Goal: Task Accomplishment & Management: Use online tool/utility

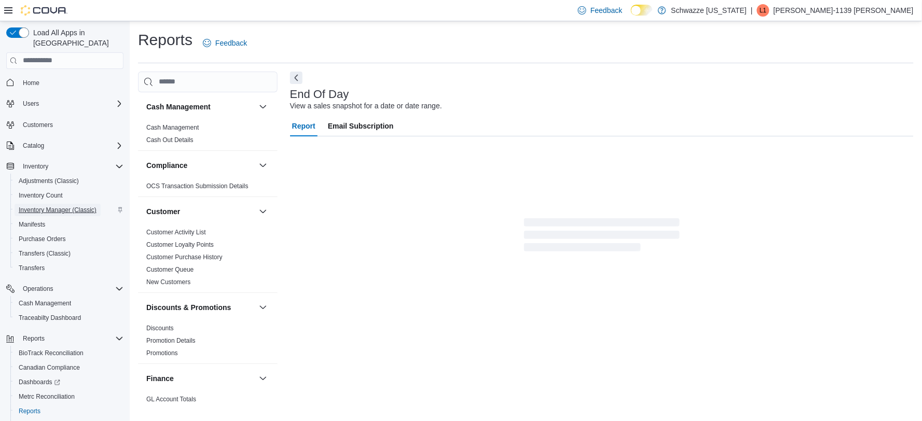
click at [65, 204] on span "Inventory Manager (Classic)" at bounding box center [58, 210] width 78 height 12
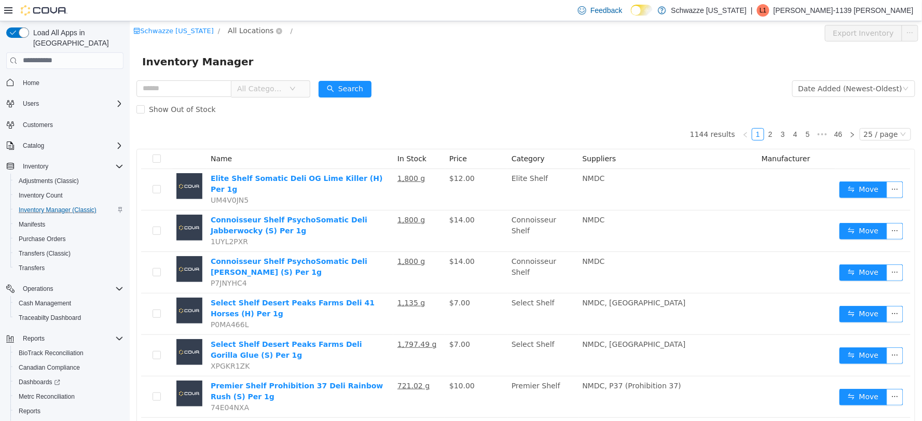
click at [247, 25] on span "All Locations" at bounding box center [250, 29] width 46 height 11
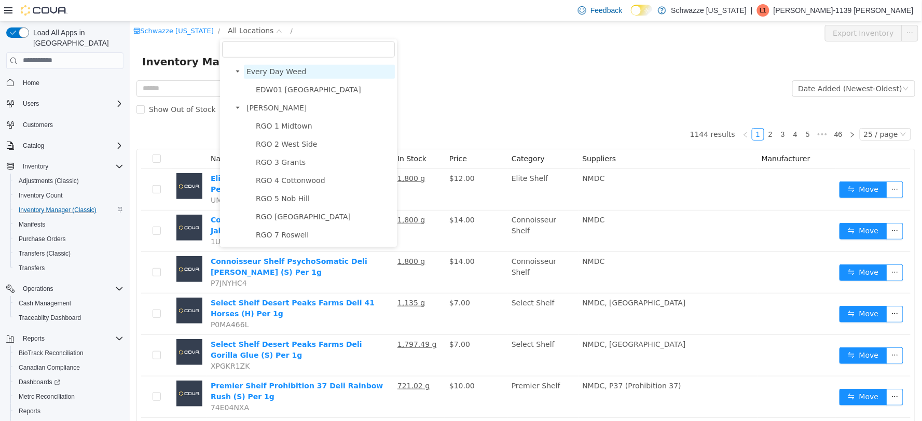
scroll to position [288, 0]
click at [274, 196] on span "RGO 5 Nob Hill" at bounding box center [282, 197] width 54 height 8
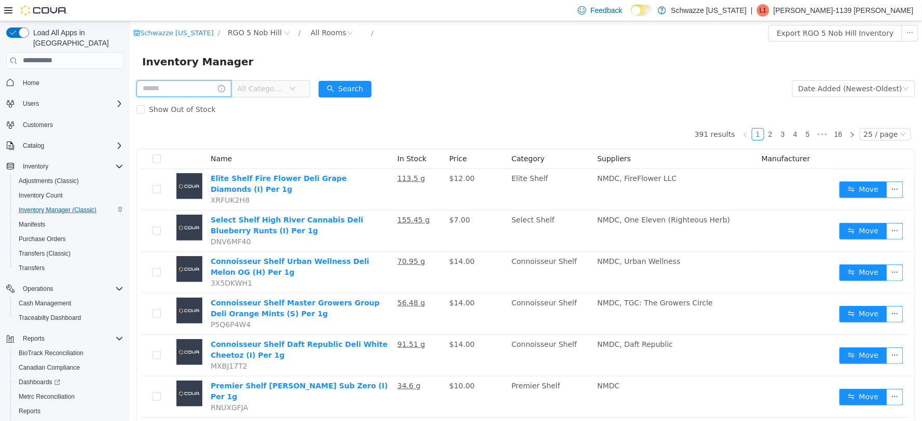
click at [195, 90] on input "text" at bounding box center [183, 88] width 95 height 17
type input "**********"
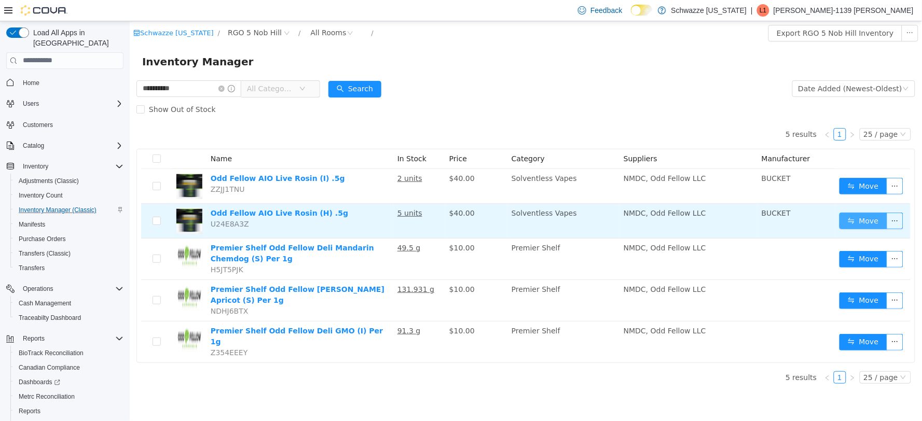
click at [859, 223] on button "Move" at bounding box center [863, 220] width 48 height 17
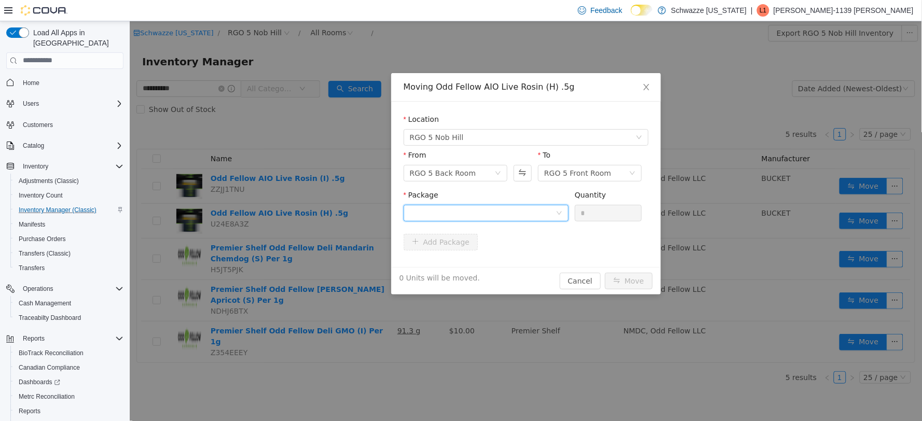
click at [526, 209] on div at bounding box center [482, 213] width 146 height 16
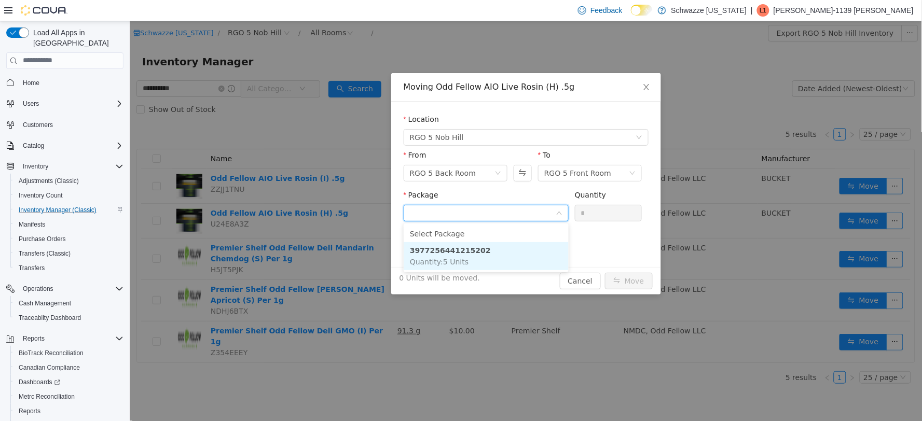
drag, startPoint x: 509, startPoint y: 256, endPoint x: 547, endPoint y: 241, distance: 40.3
click at [514, 256] on li "3977256441215202 Quantity : 5 Units" at bounding box center [485, 256] width 165 height 28
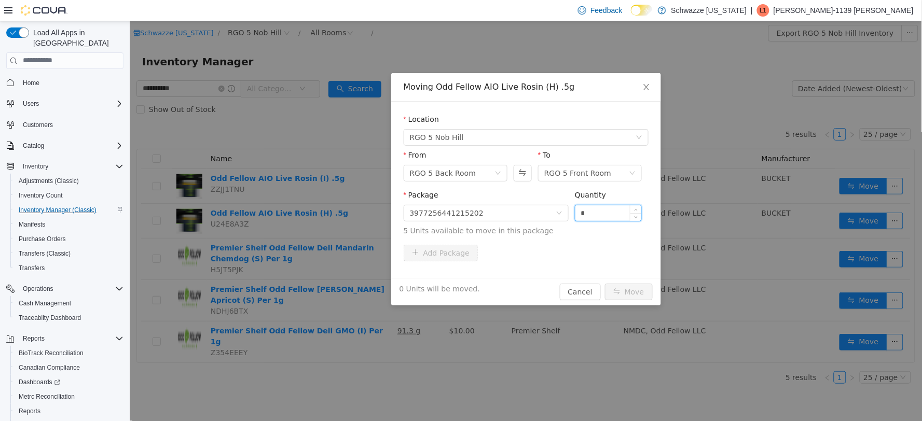
click at [581, 213] on input "*" at bounding box center [608, 213] width 66 height 16
type input "*"
click at [623, 286] on button "Move" at bounding box center [628, 291] width 48 height 17
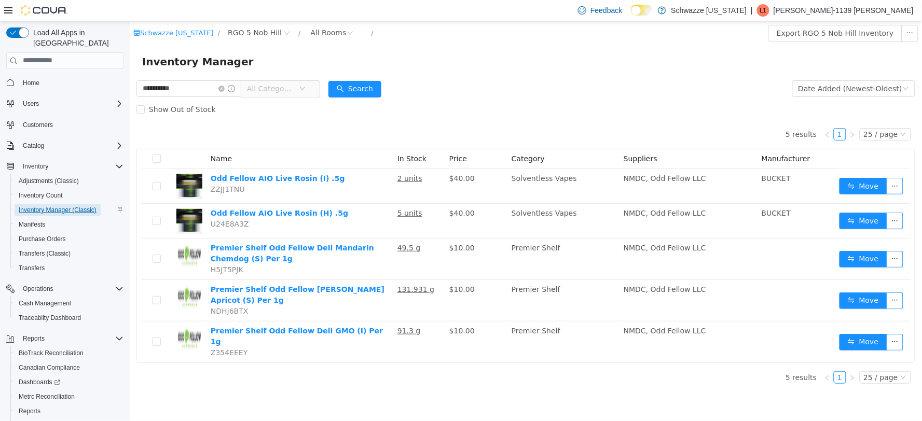
click at [61, 206] on span "Inventory Manager (Classic)" at bounding box center [58, 210] width 78 height 8
click at [310, 32] on div "All Rooms" at bounding box center [328, 32] width 36 height 16
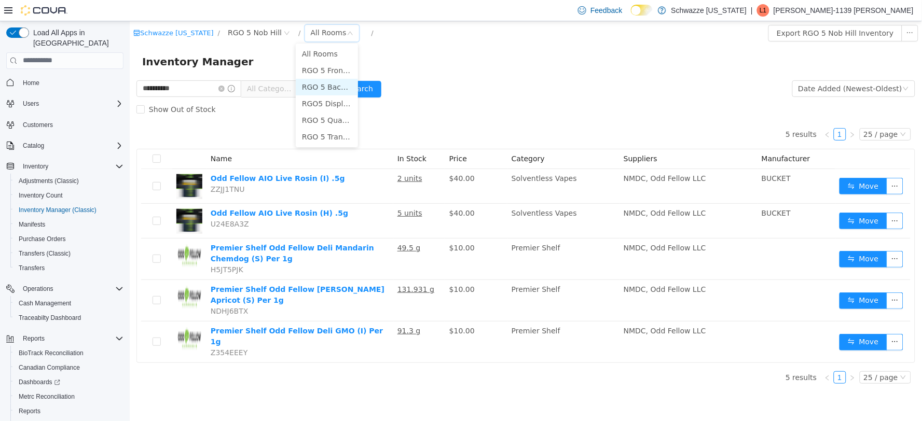
click at [325, 90] on li "RGO 5 Back Room" at bounding box center [326, 86] width 62 height 17
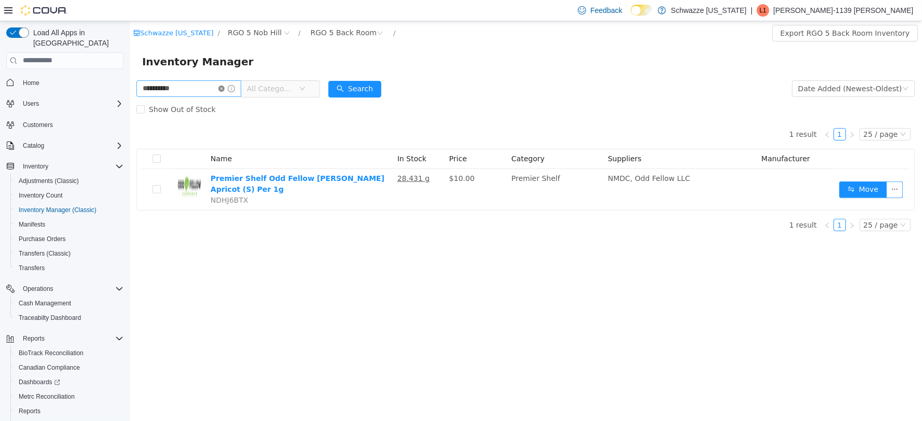
click at [224, 88] on icon "icon: close-circle" at bounding box center [221, 88] width 6 height 6
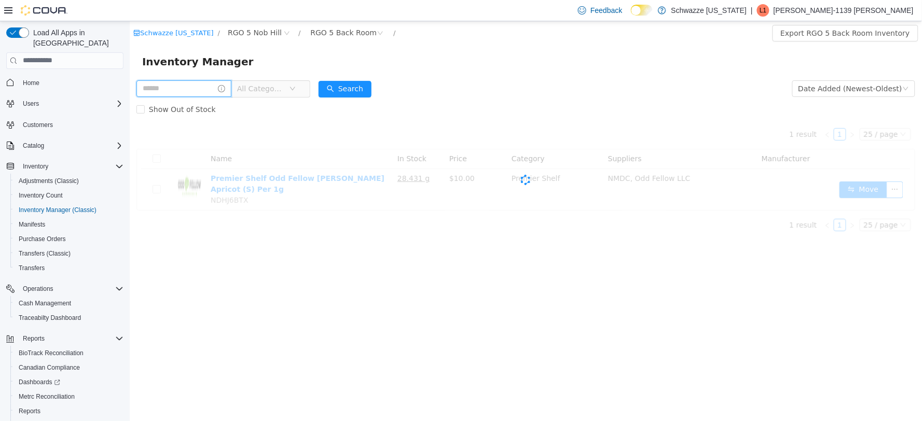
click at [209, 89] on input "text" at bounding box center [183, 88] width 95 height 17
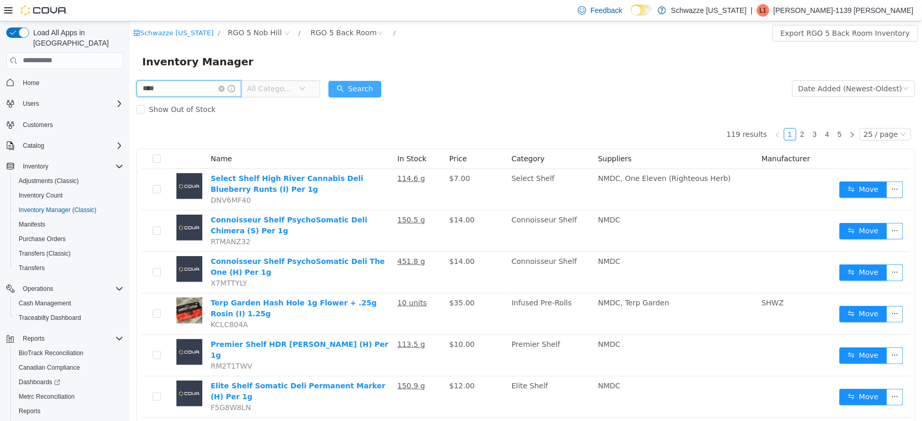
type input "****"
click at [381, 91] on button "Search" at bounding box center [354, 88] width 53 height 17
